Goal: Find specific page/section: Find specific page/section

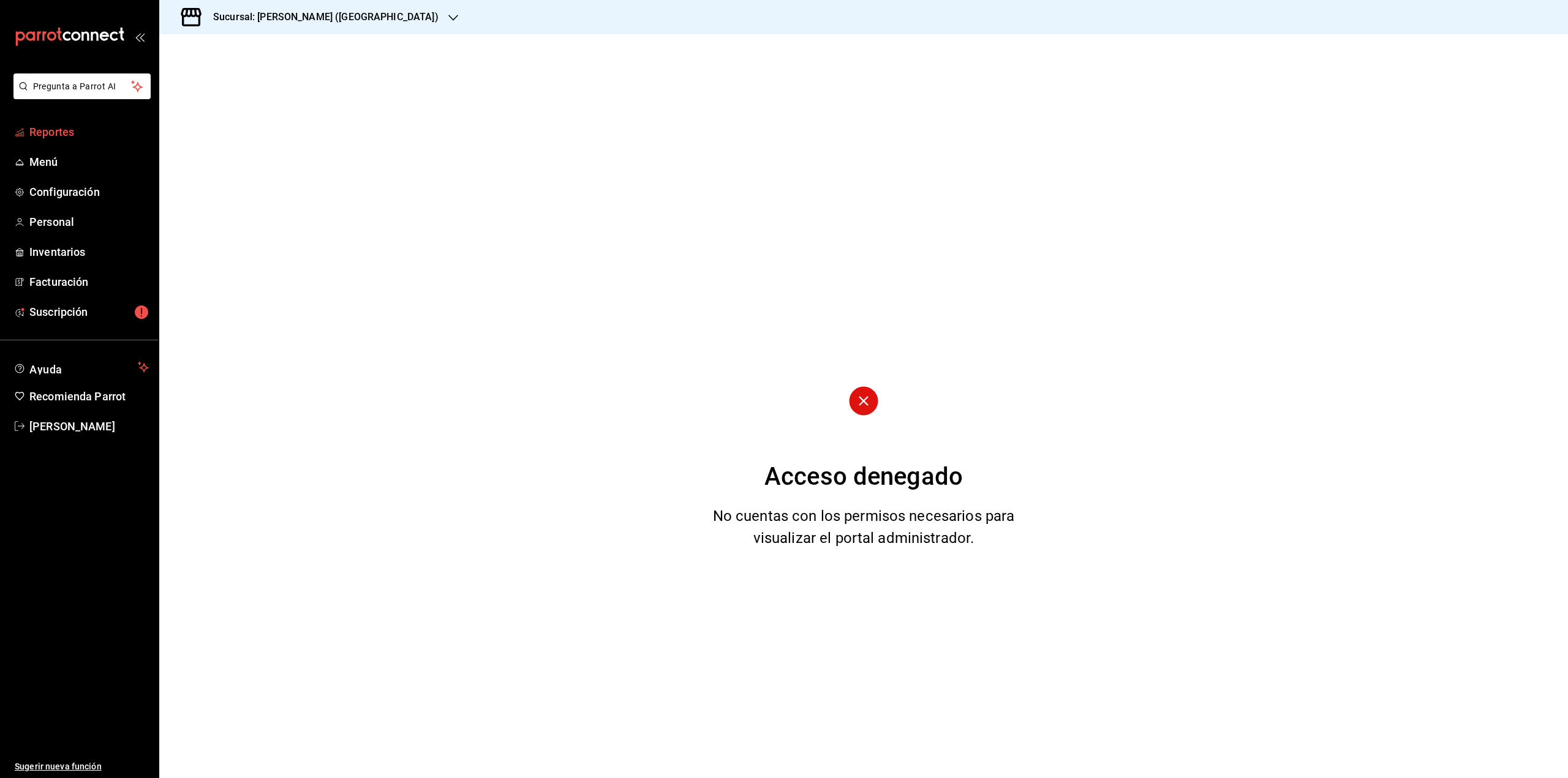
click at [61, 138] on span "Reportes" at bounding box center [89, 132] width 119 height 16
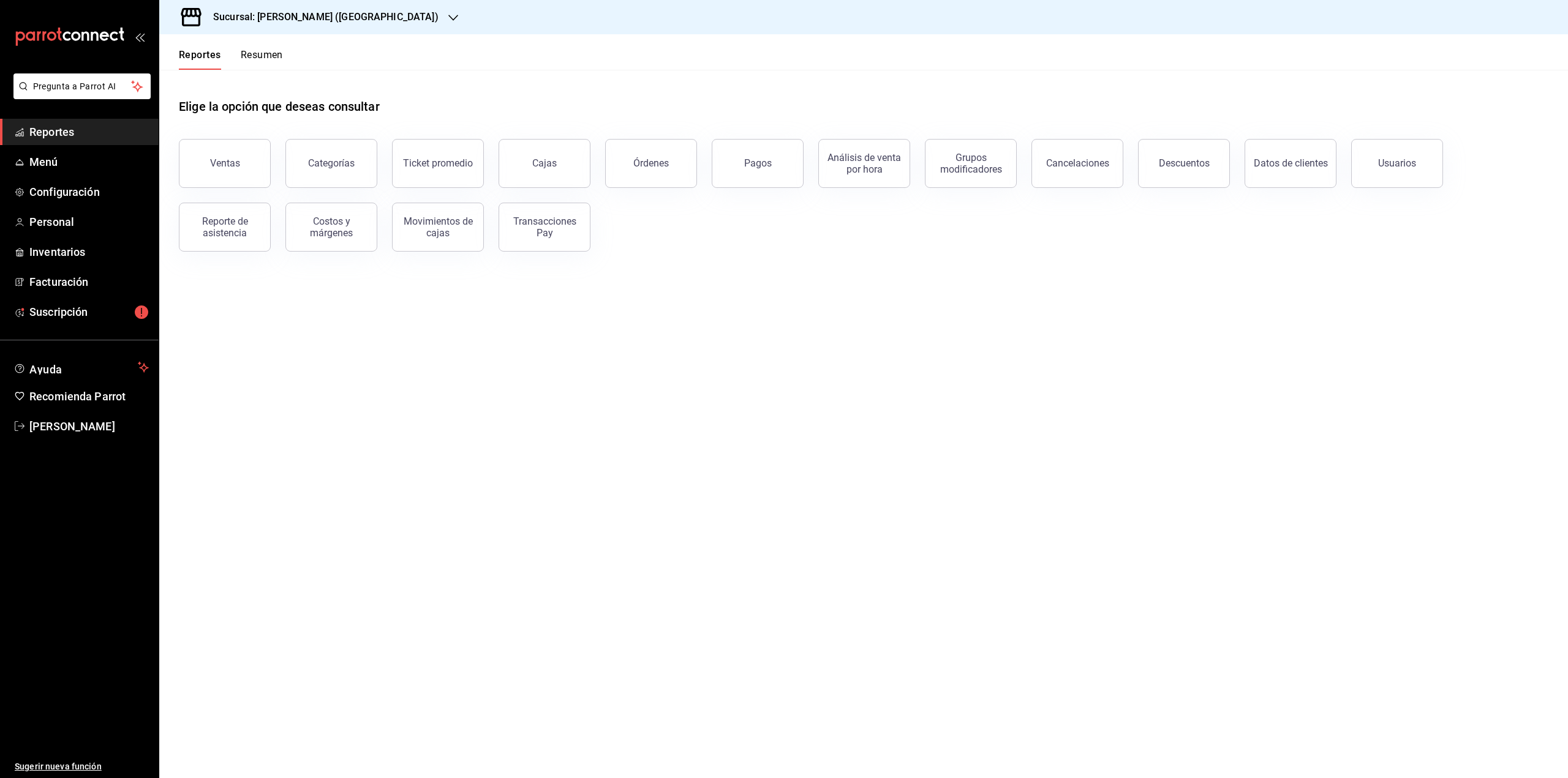
click at [279, 52] on button "Resumen" at bounding box center [262, 60] width 42 height 21
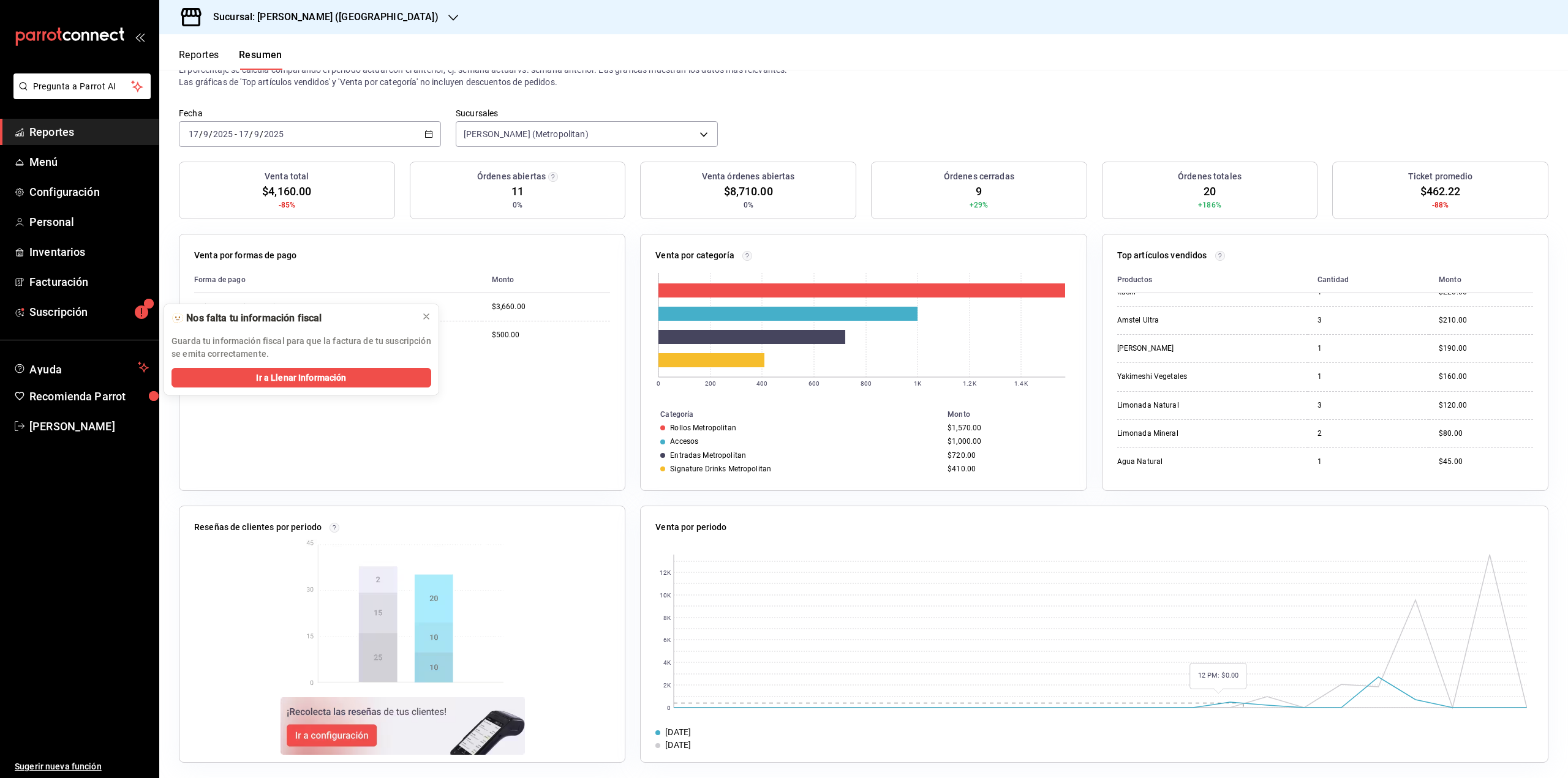
scroll to position [49, 0]
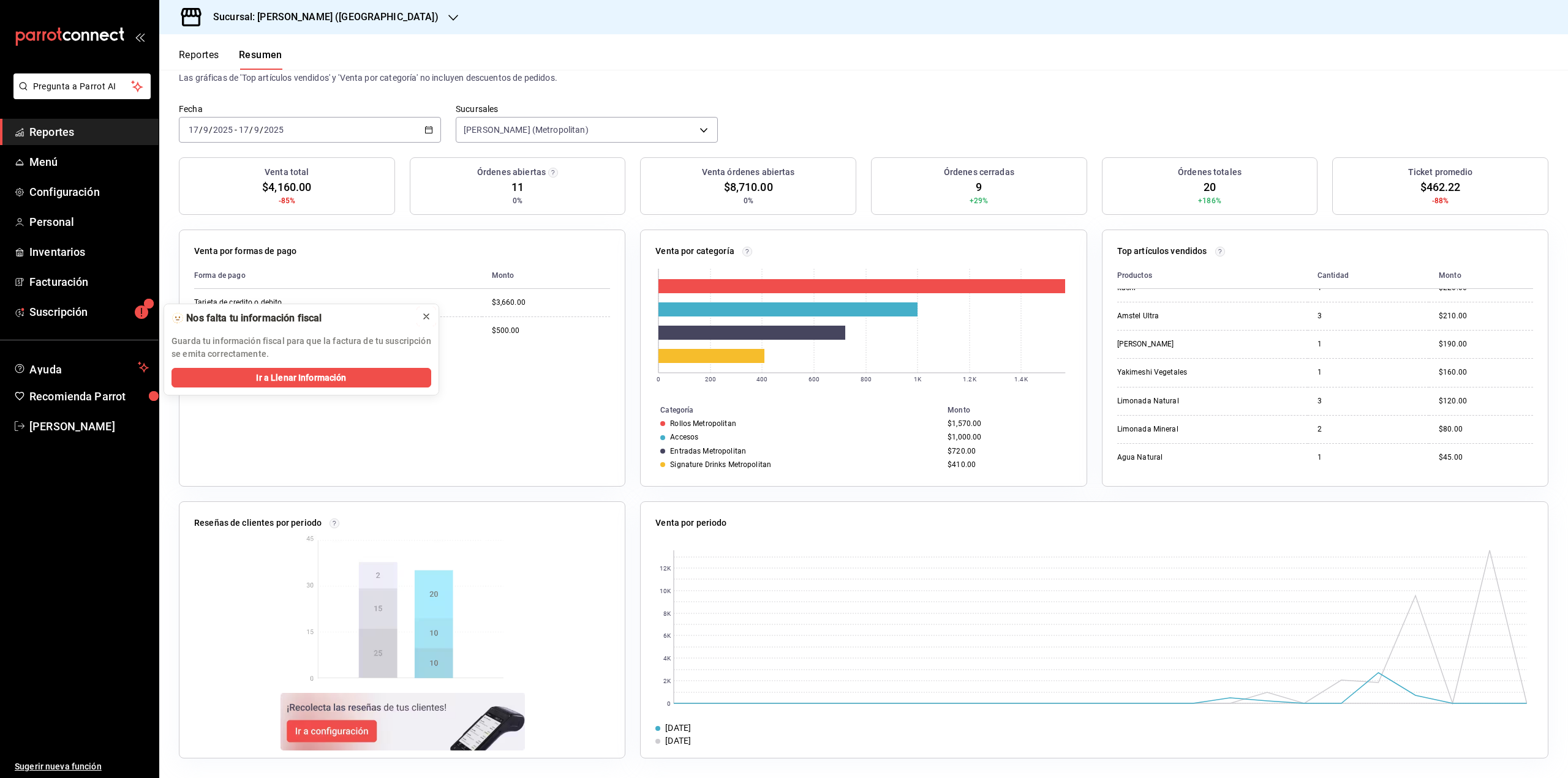
click at [424, 317] on icon at bounding box center [426, 316] width 10 height 10
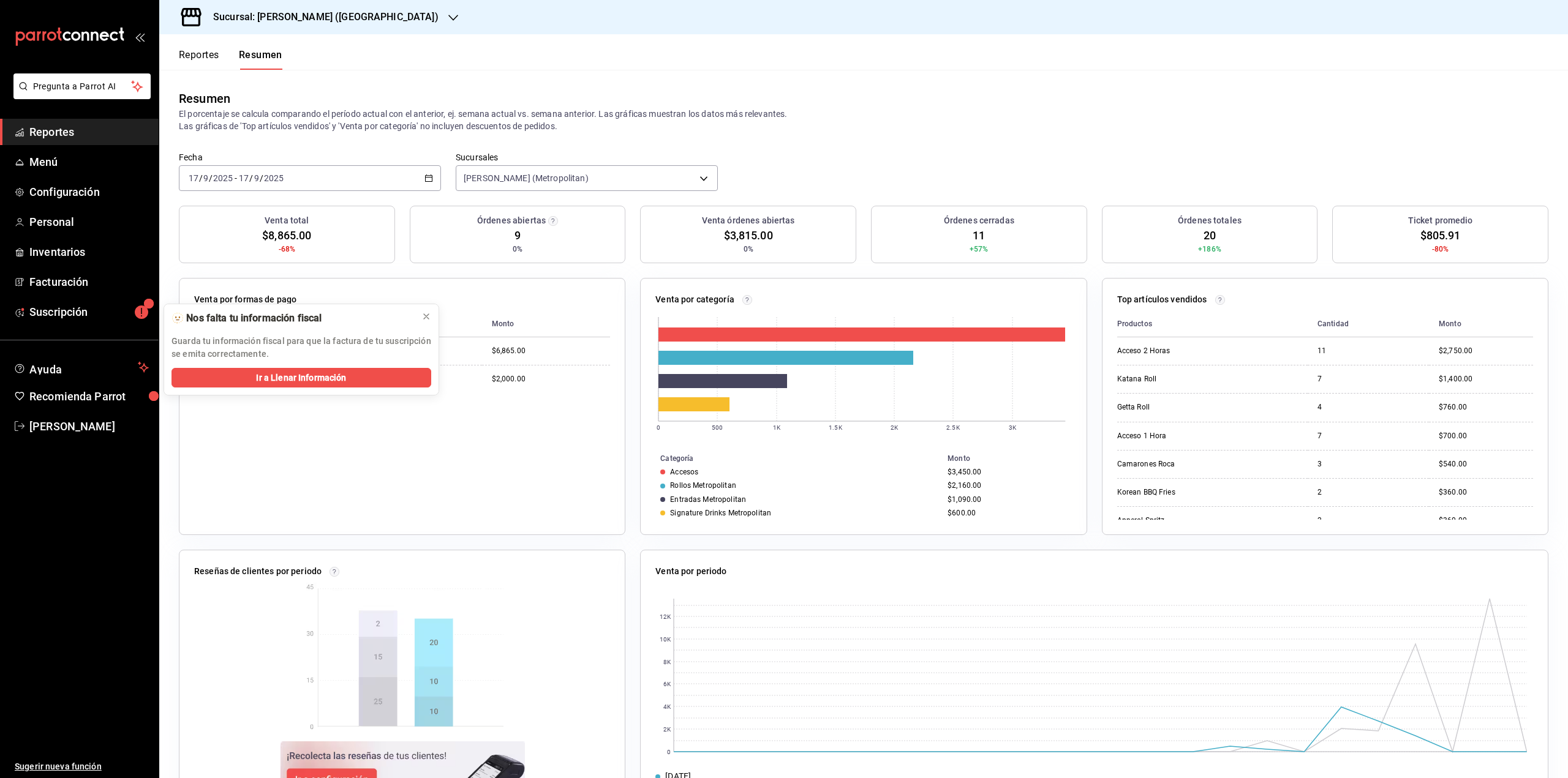
click at [81, 131] on span "Reportes" at bounding box center [89, 132] width 119 height 16
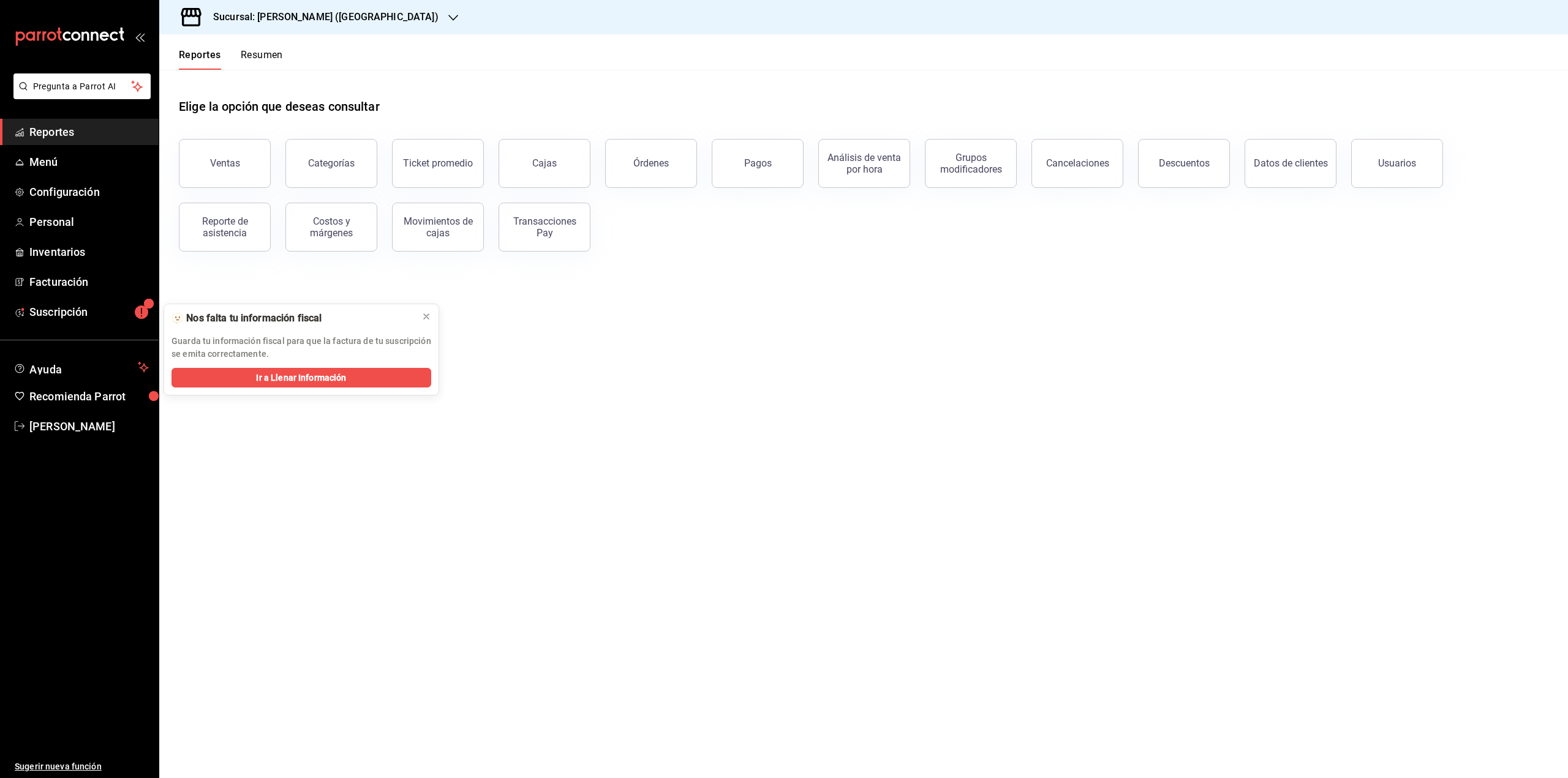
click at [275, 64] on button "Resumen" at bounding box center [262, 60] width 42 height 21
